Goal: Check status: Check status

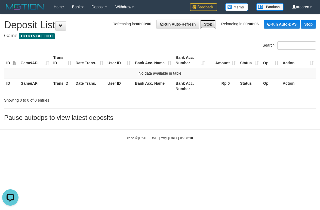
click at [200, 22] on link "Stop" at bounding box center [208, 24] width 16 height 9
click at [305, 25] on link "Stop" at bounding box center [308, 24] width 15 height 9
